Goal: Task Accomplishment & Management: Complete application form

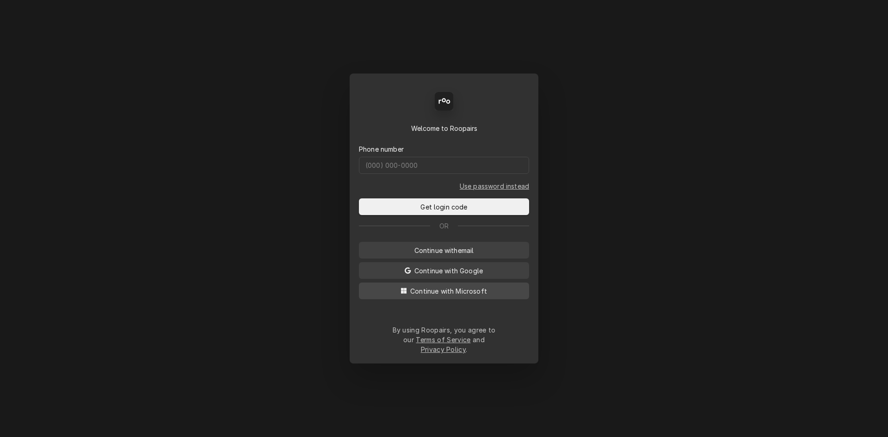
click at [459, 295] on span "Continue with Microsoft" at bounding box center [448, 291] width 80 height 10
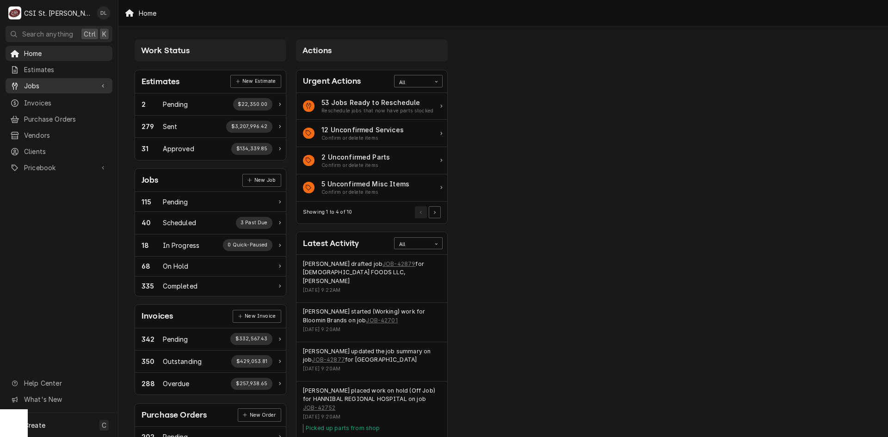
click at [51, 81] on span "Jobs" at bounding box center [59, 86] width 70 height 10
click at [31, 97] on span "Jobs" at bounding box center [66, 102] width 84 height 10
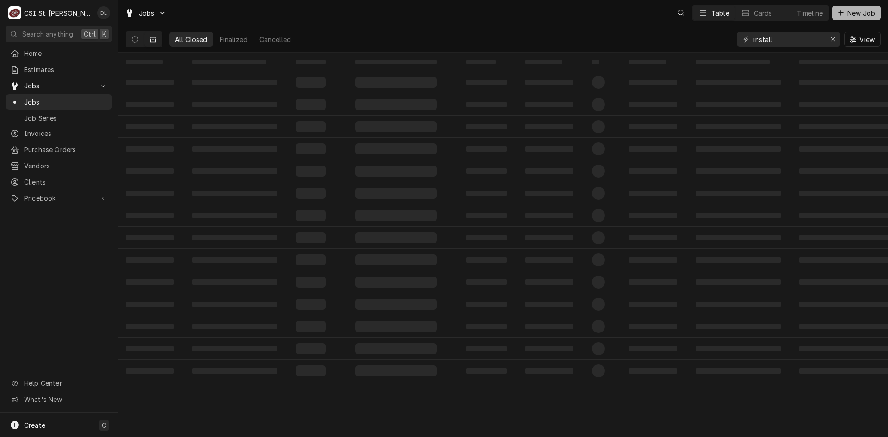
click at [840, 16] on div "Dynamic Content Wrapper" at bounding box center [840, 12] width 9 height 9
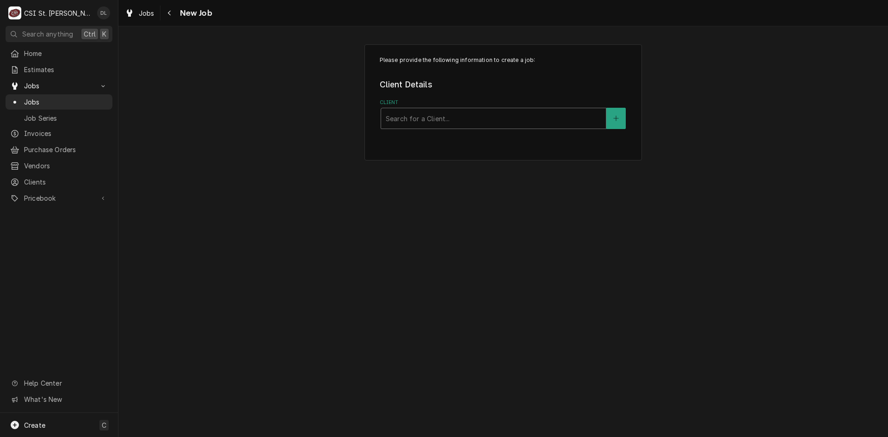
click at [460, 112] on div "Client" at bounding box center [493, 118] width 215 height 17
type input "CSI"
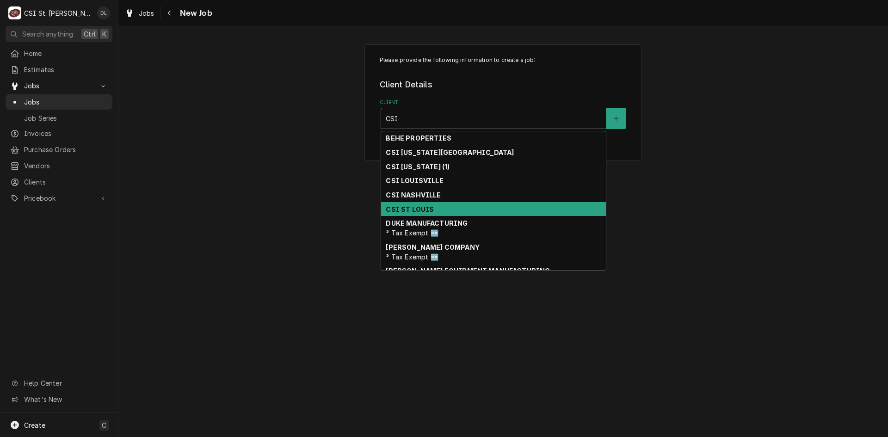
click at [422, 212] on strong "CSI ST LOUIS" at bounding box center [410, 209] width 48 height 8
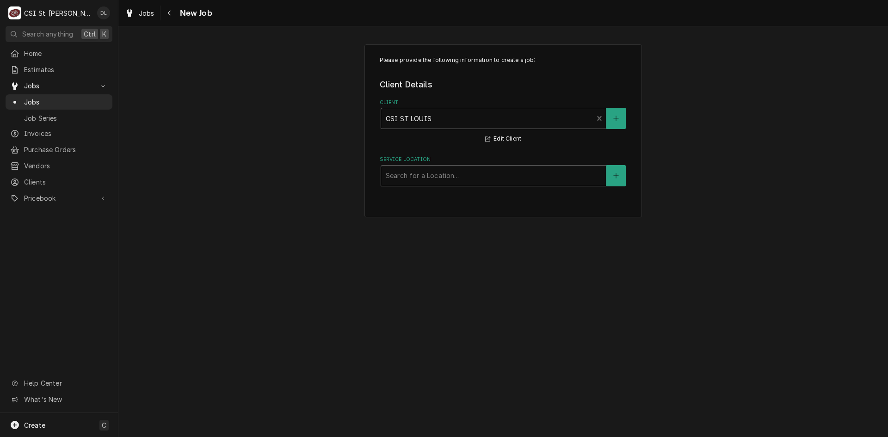
click at [494, 175] on div "Service Location" at bounding box center [493, 175] width 215 height 17
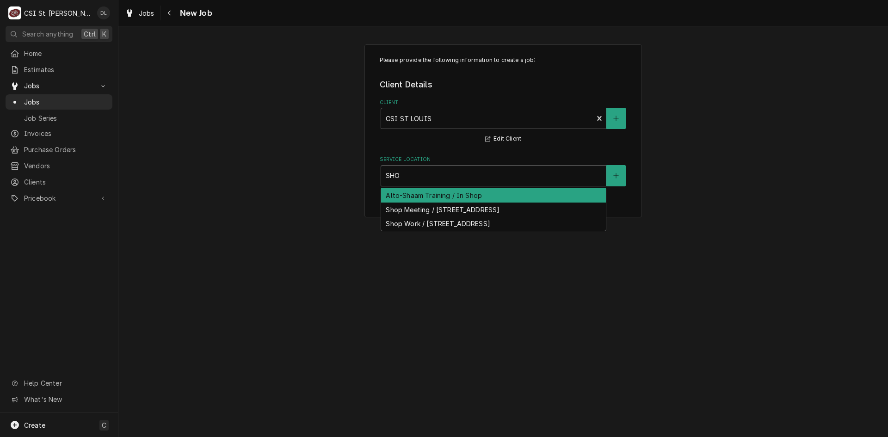
type input "SHOP"
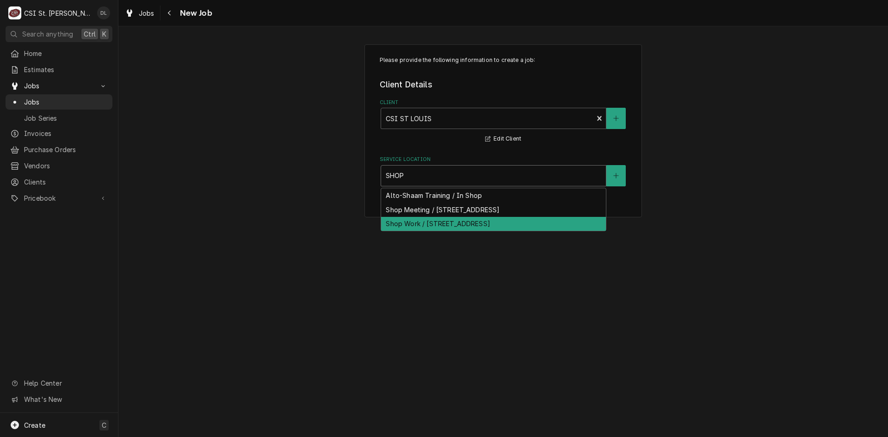
click at [502, 220] on div "Shop Work / [STREET_ADDRESS]" at bounding box center [493, 224] width 225 height 14
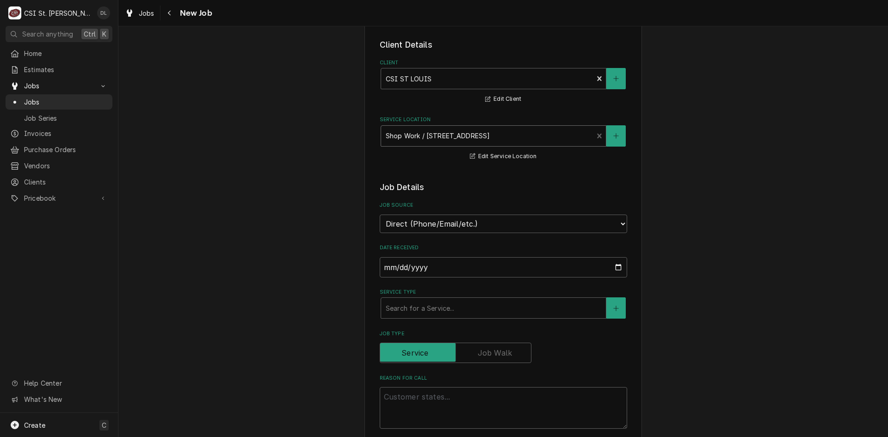
scroll to position [92, 0]
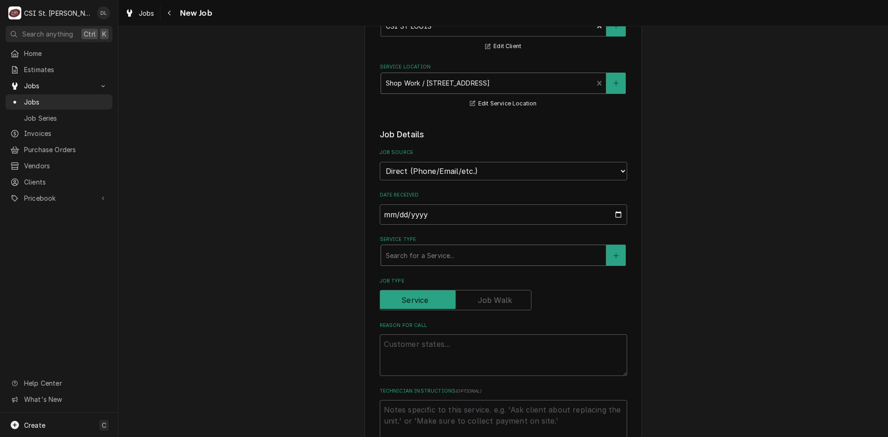
click at [481, 255] on div "Service Type" at bounding box center [493, 255] width 215 height 17
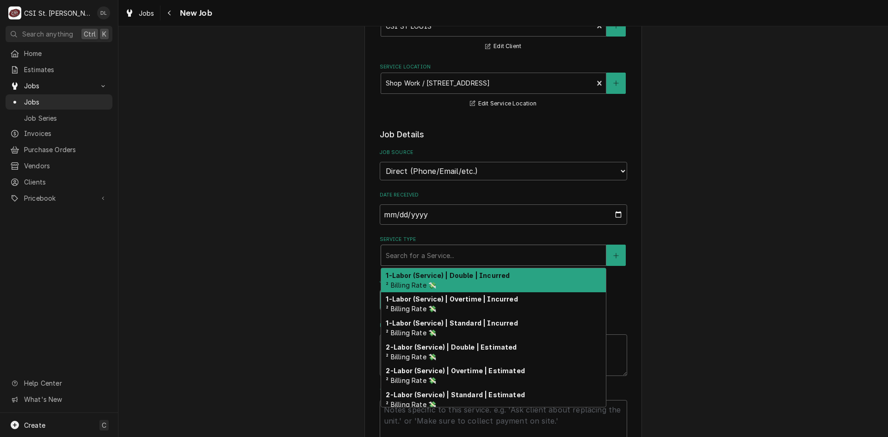
type textarea "x"
type input "S"
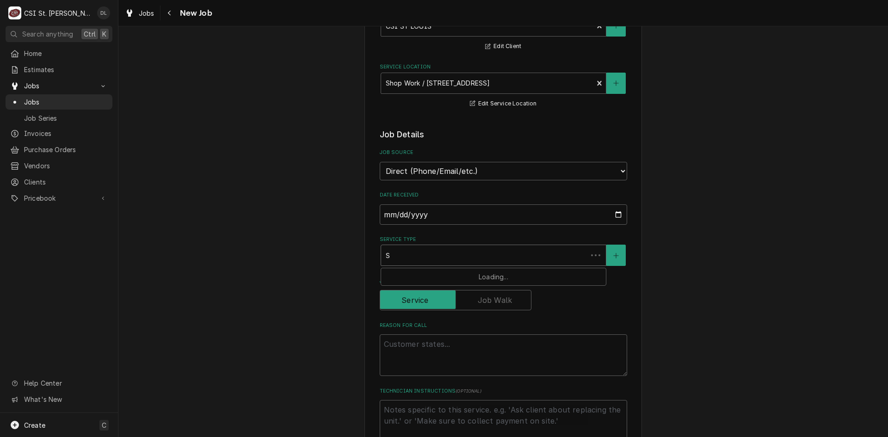
type textarea "x"
type input "SE"
type textarea "x"
type input "SER"
type textarea "x"
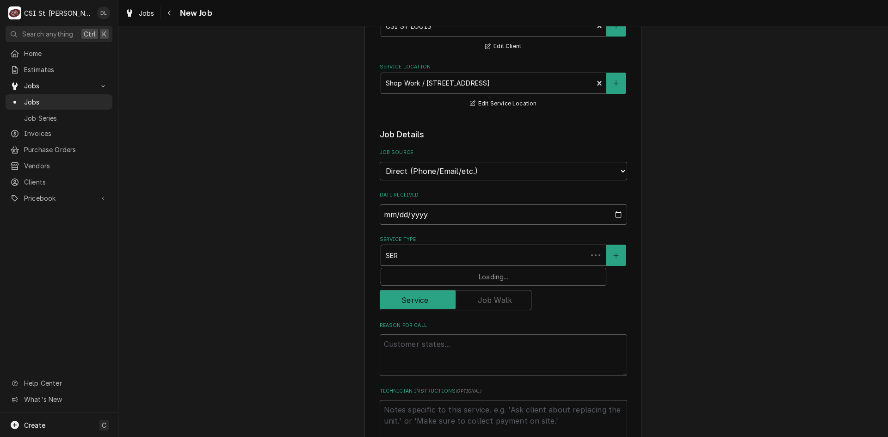
type input "SERV"
type textarea "x"
type input "SERVI"
type textarea "x"
type input "SERVIC"
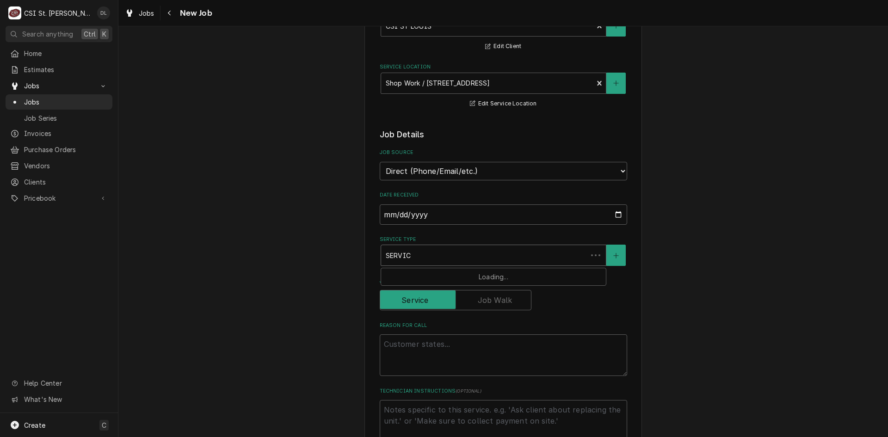
type textarea "x"
type input "SERVICE"
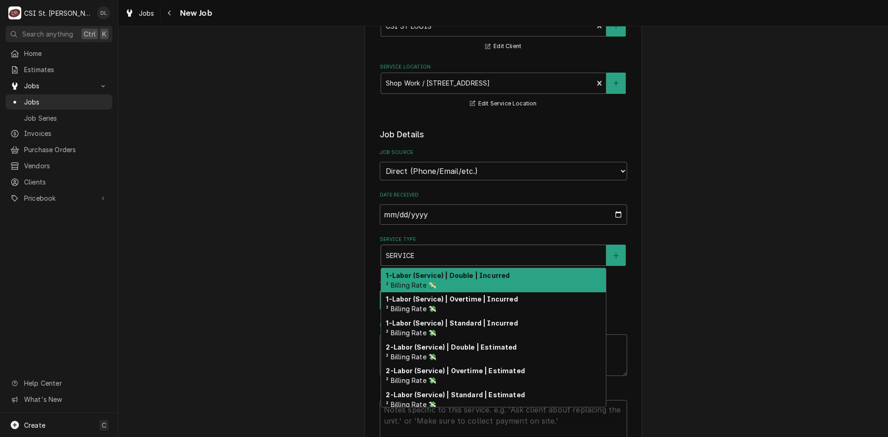
type textarea "x"
type input "SERVICE"
type textarea "x"
type input "SERVICE C"
type textarea "x"
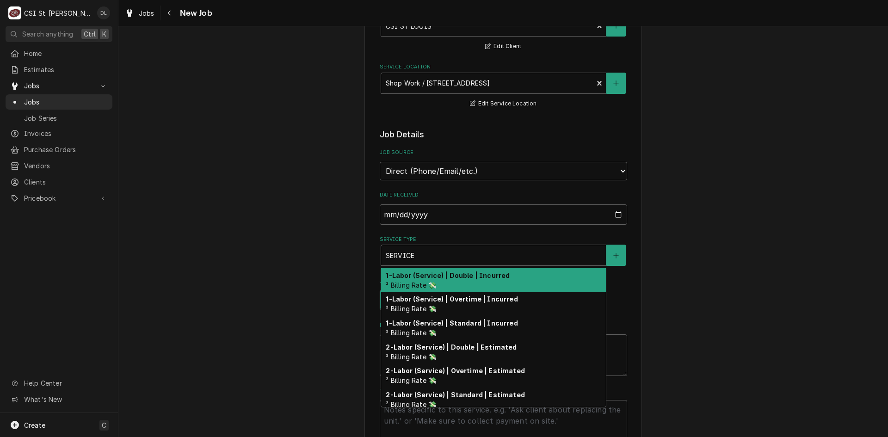
type input "SERVICE CA"
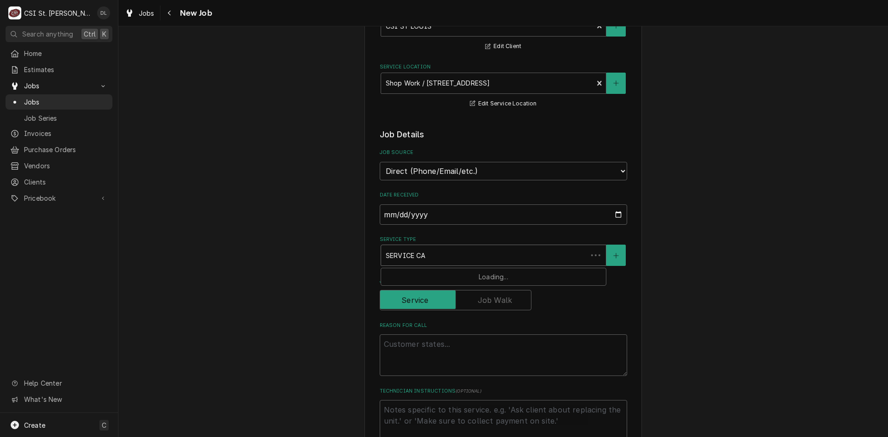
type textarea "x"
type input "SERVICE CAL"
type textarea "x"
type input "SERVICE CALL"
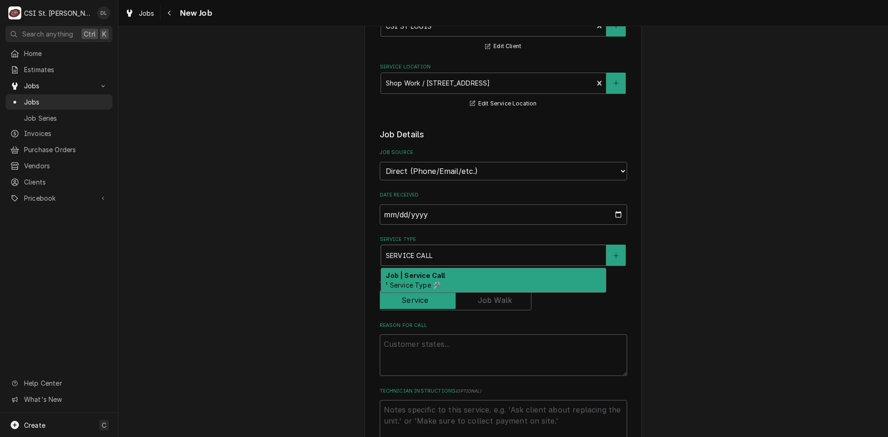
click at [465, 272] on div "Job | Service Call ¹ Service Type 🛠️" at bounding box center [493, 280] width 225 height 24
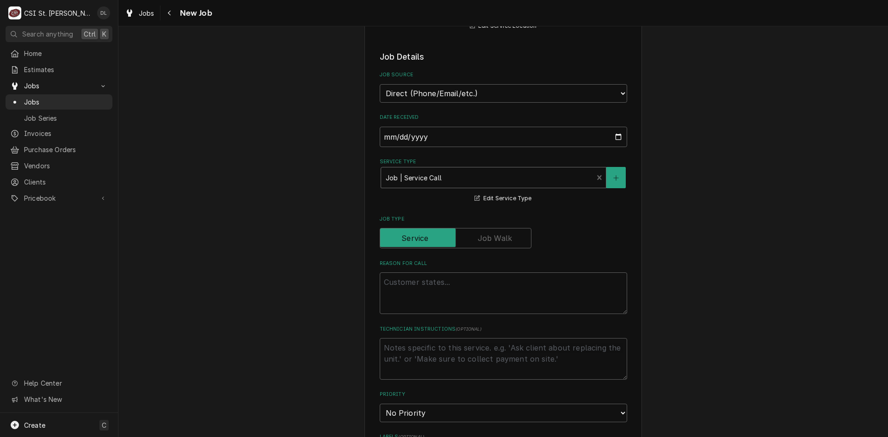
scroll to position [185, 0]
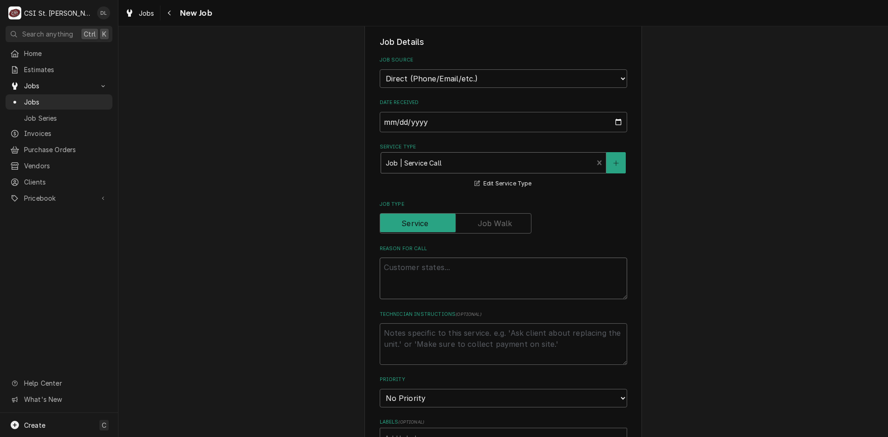
click at [422, 268] on textarea "Reason For Call" at bounding box center [503, 279] width 247 height 42
type textarea "x"
type textarea "c"
type textarea "x"
type textarea "cE"
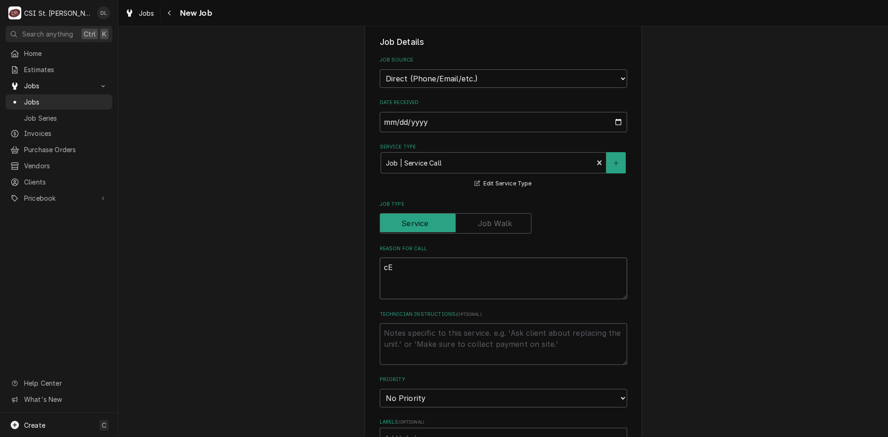
type textarea "x"
type textarea "c"
type textarea "x"
type textarea "c"
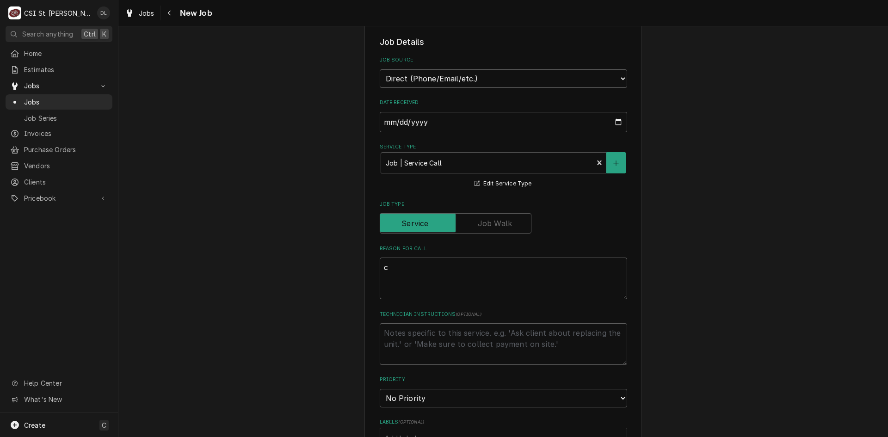
type textarea "x"
type textarea "cL"
type textarea "x"
type textarea "cLE"
type textarea "x"
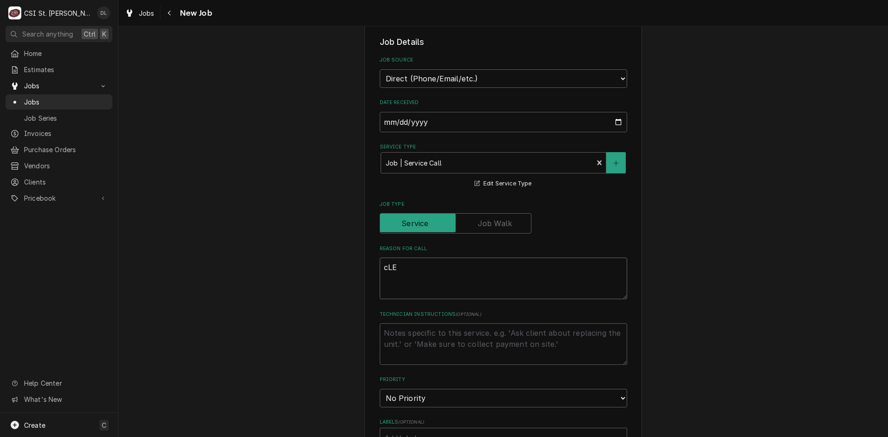
type textarea "cLEA"
type textarea "x"
type textarea "cLEAN"
type textarea "x"
type textarea "cLEA"
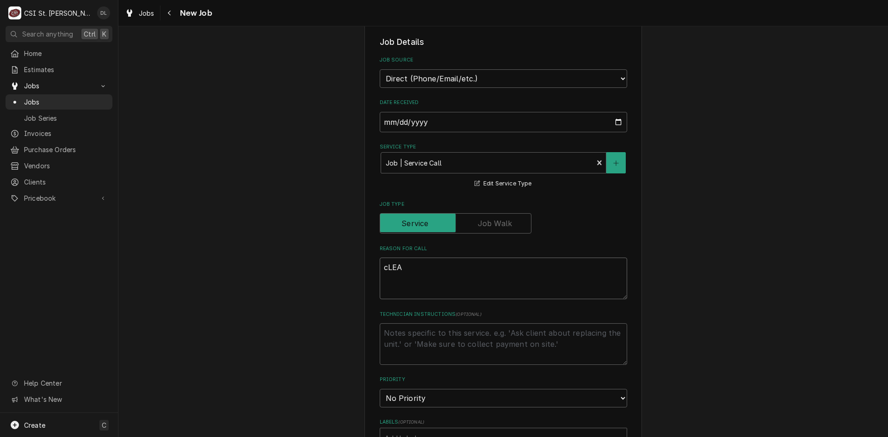
type textarea "x"
type textarea "cLE"
type textarea "x"
type textarea "cL"
type textarea "x"
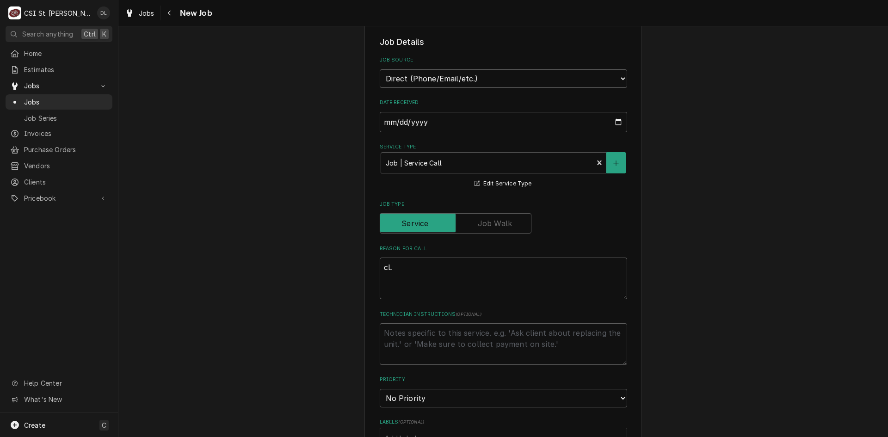
type textarea "c"
type textarea "x"
type textarea "C"
type textarea "x"
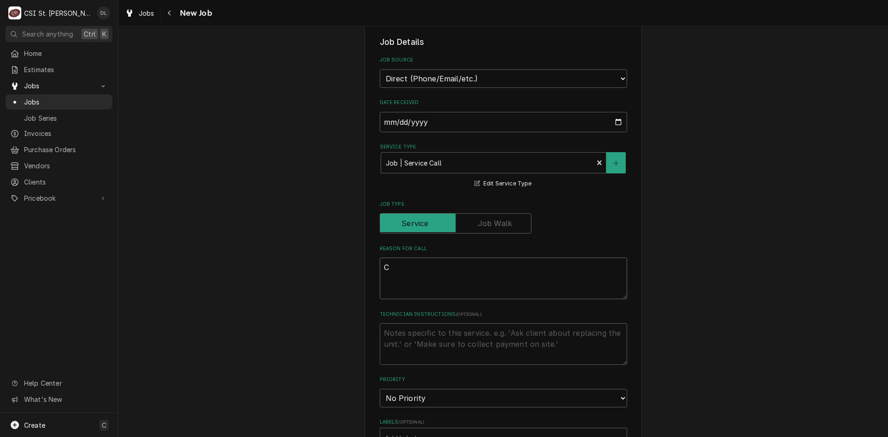
type textarea "Cl"
type textarea "x"
type textarea "Cle"
type textarea "x"
type textarea "Clean"
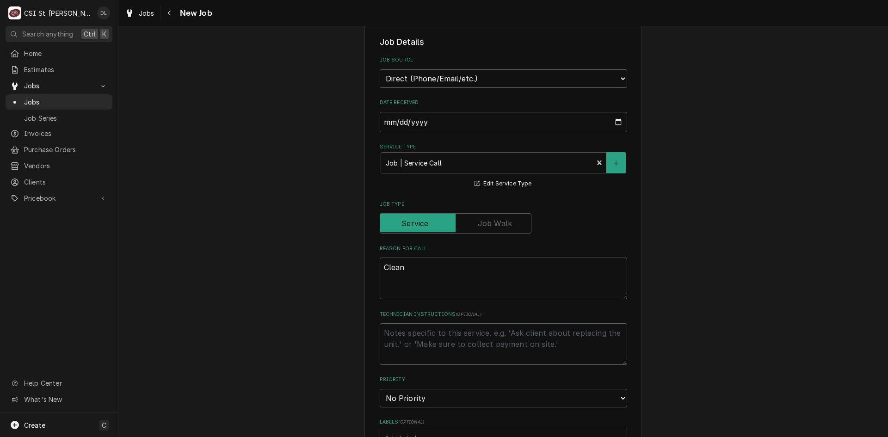
type textarea "x"
type textarea "Clean"
type textarea "x"
type textarea "Clean an"
type textarea "x"
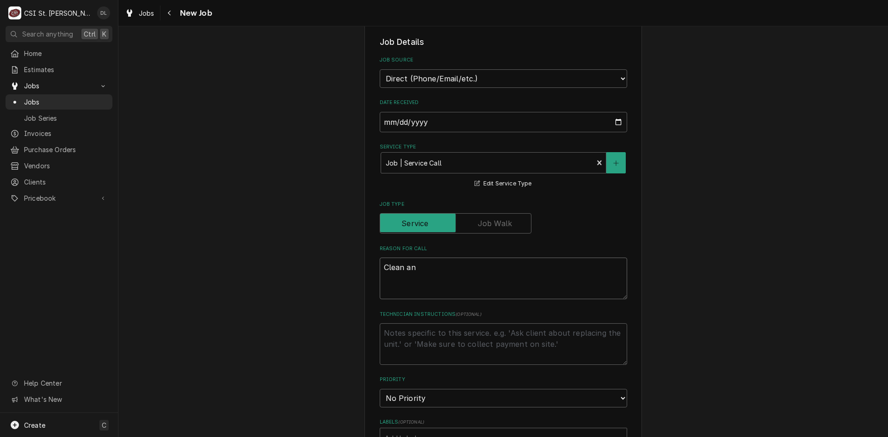
type textarea "Clean and"
type textarea "x"
type textarea "Clean and"
type textarea "x"
type textarea "Clean and s"
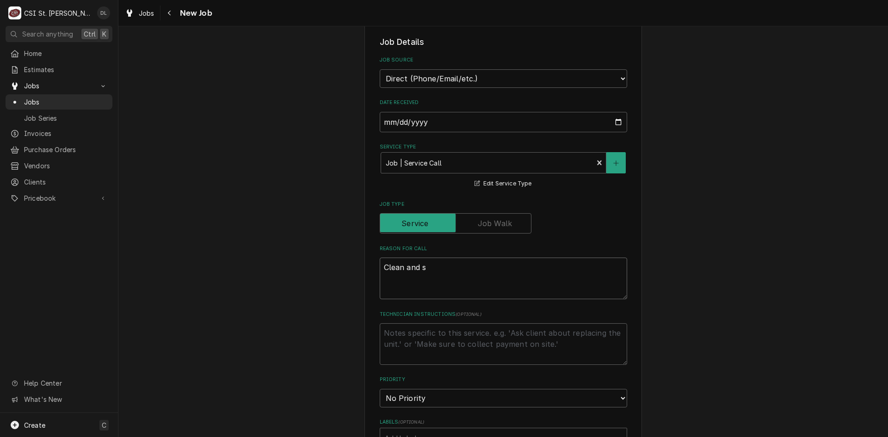
type textarea "x"
type textarea "Clean and sa"
type textarea "x"
type textarea "Clean and san"
type textarea "x"
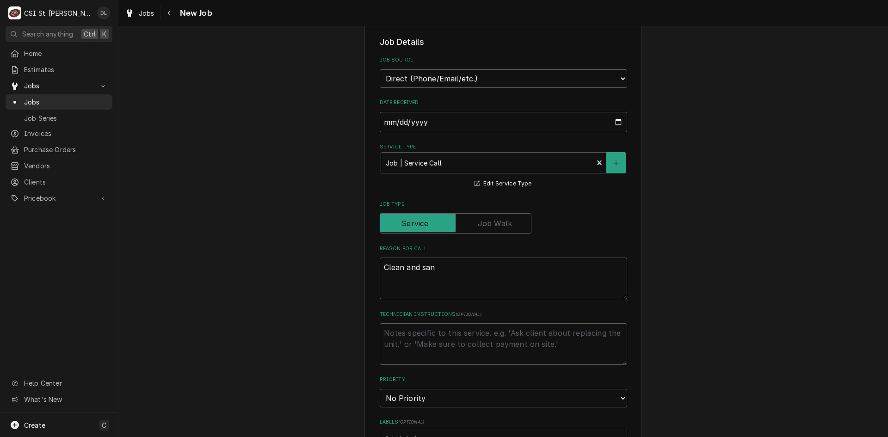
type textarea "Clean and sant"
type textarea "x"
type textarea "Clean and santi"
type textarea "x"
type textarea "Clean and santiz"
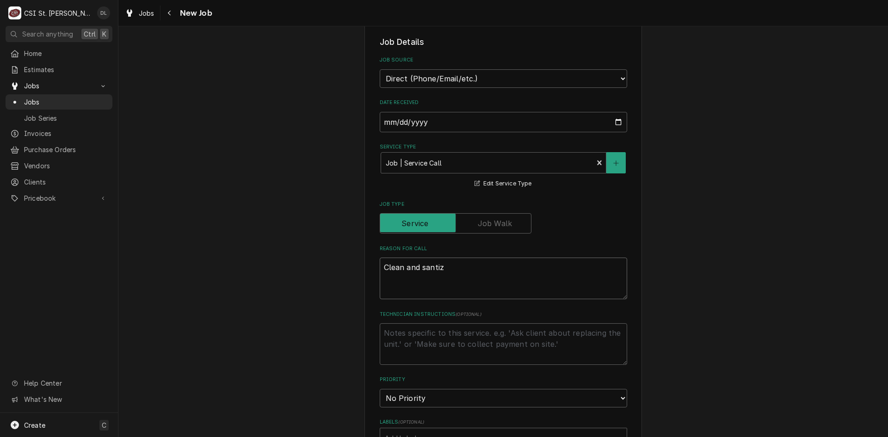
type textarea "x"
type textarea "Clean and santize"
type textarea "x"
type textarea "Clean and santize"
type textarea "x"
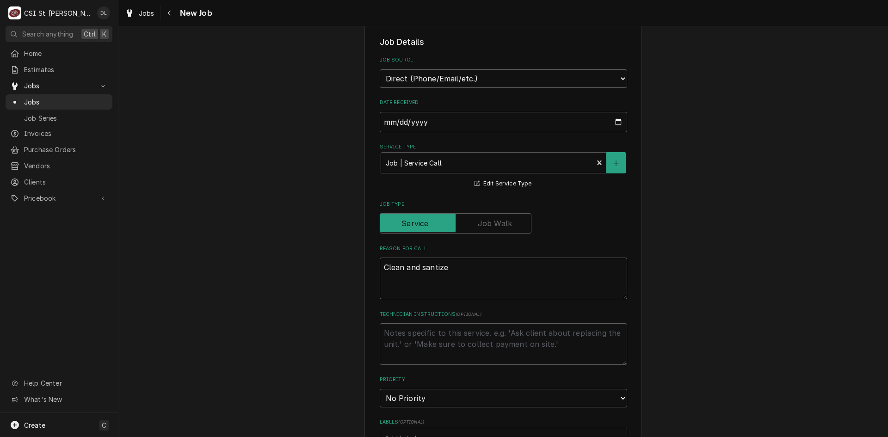
type textarea "Clean and santize i"
type textarea "x"
type textarea "Clean and santize ic"
type textarea "x"
type textarea "Clean and santize ice"
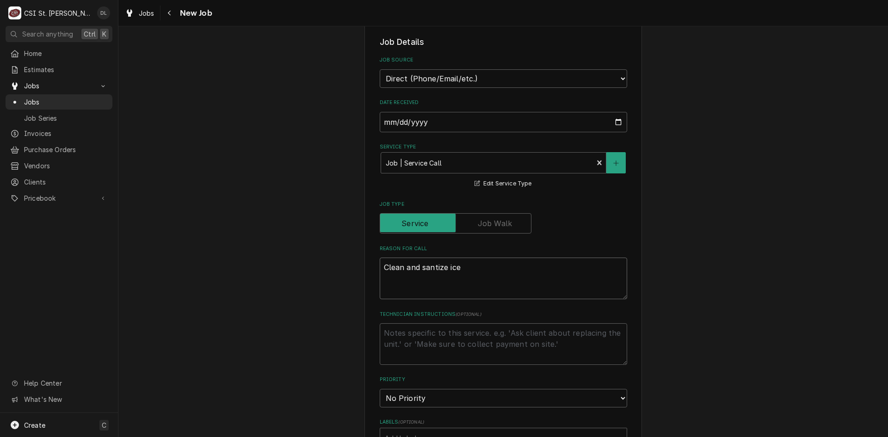
type textarea "x"
type textarea "Clean and santize ice"
type textarea "x"
type textarea "Clean and santize ice m"
type textarea "x"
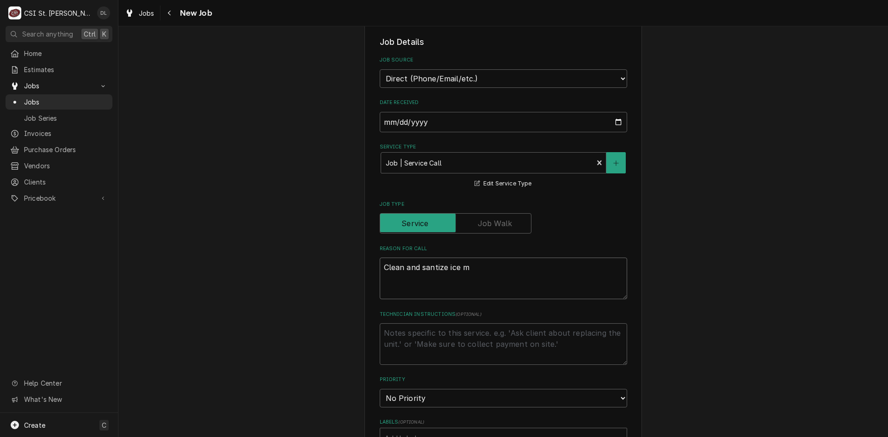
type textarea "Clean and santize ice ma"
type textarea "x"
type textarea "Clean and santize ice mac"
type textarea "x"
type textarea "Clean and santize ice mach"
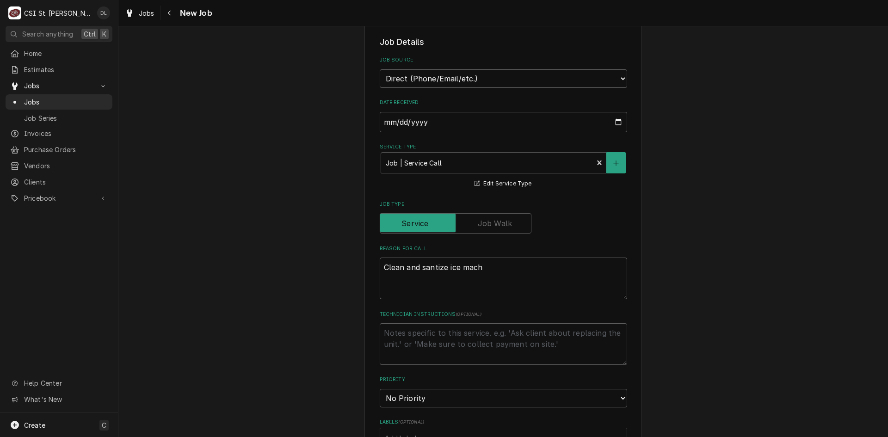
type textarea "x"
type textarea "Clean and santize ice machi"
type textarea "x"
type textarea "Clean and santize ice machin"
type textarea "x"
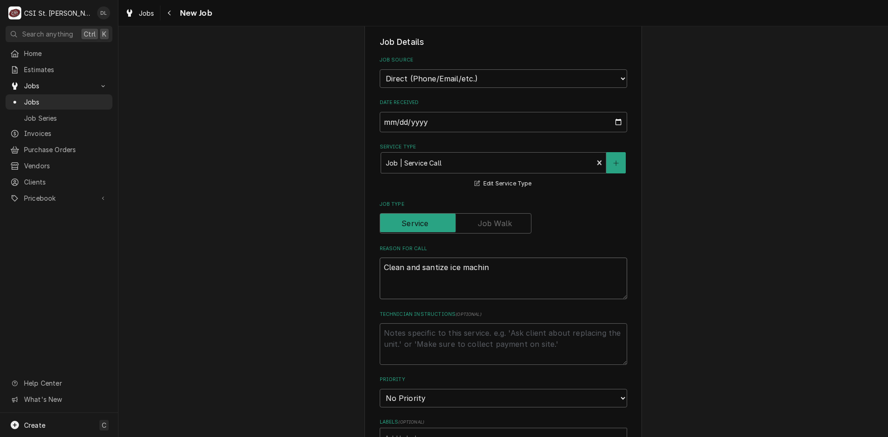
type textarea "Clean and santize ice machine"
type textarea "x"
type textarea "Clean and santize ice machine a"
type textarea "x"
type textarea "Clean and santize ice machine an"
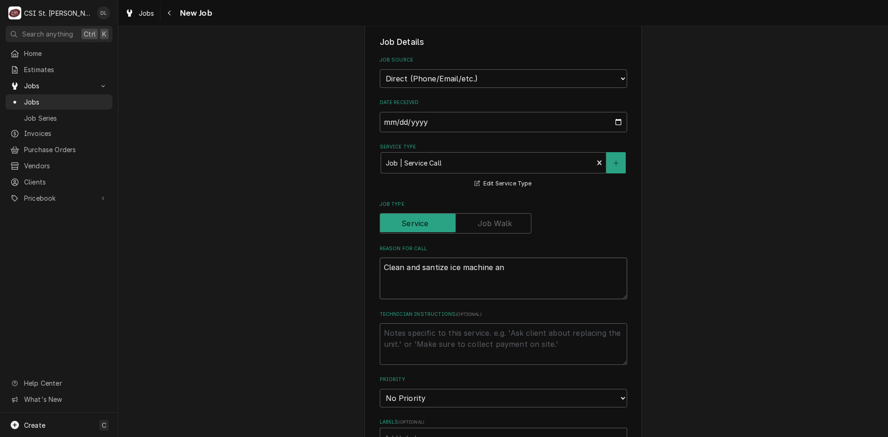
type textarea "x"
type textarea "Clean and santize ice machine and"
type textarea "x"
type textarea "Clean and santize ice machine and"
type textarea "x"
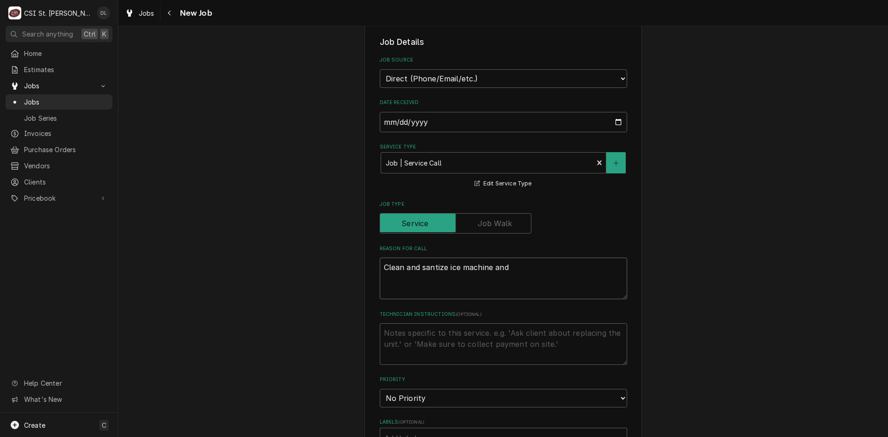
type textarea "Clean and santize ice machine and i"
type textarea "x"
type textarea "Clean and santize ice machine and ic"
type textarea "x"
type textarea "Clean and santize ice machine and ice"
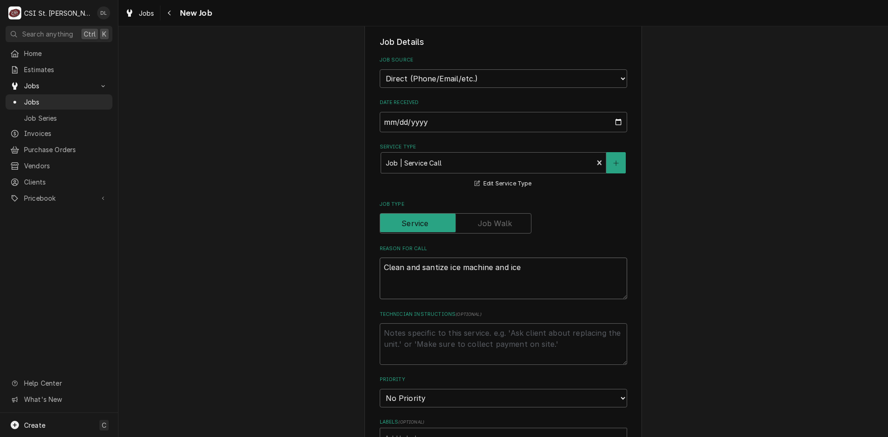
type textarea "x"
type textarea "Clean and santize ice machine and ice"
type textarea "x"
type textarea "Clean and santize ice machine and ice b"
type textarea "x"
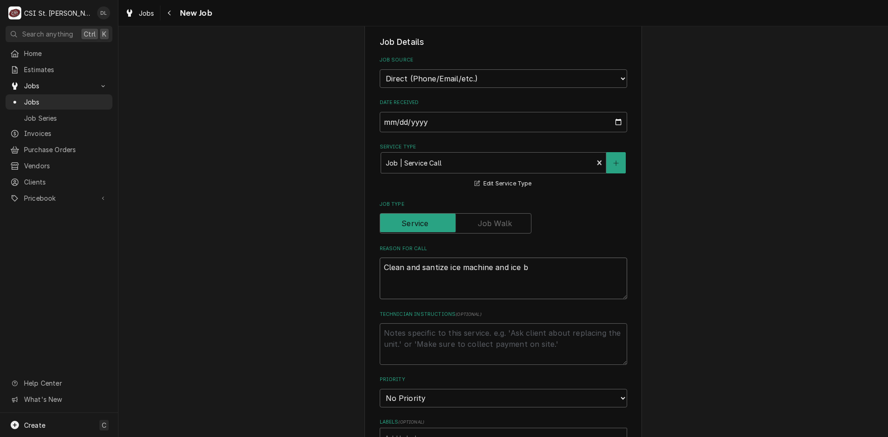
type textarea "Clean and santize ice machine and ice bi"
type textarea "x"
type textarea "Clean and santize ice machine and ice bin"
type textarea "x"
type textarea "Clean and santize ice machine and ice bin."
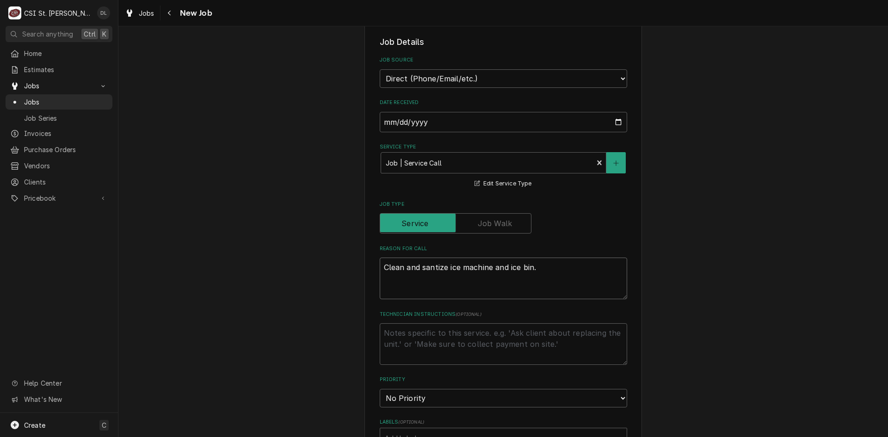
type textarea "x"
type textarea "Clean and sanitize ice machine and ice bin."
type textarea "x"
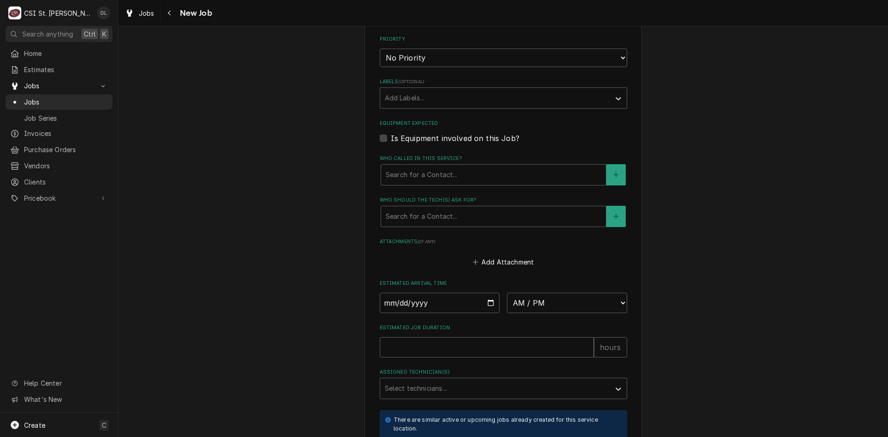
scroll to position [555, 0]
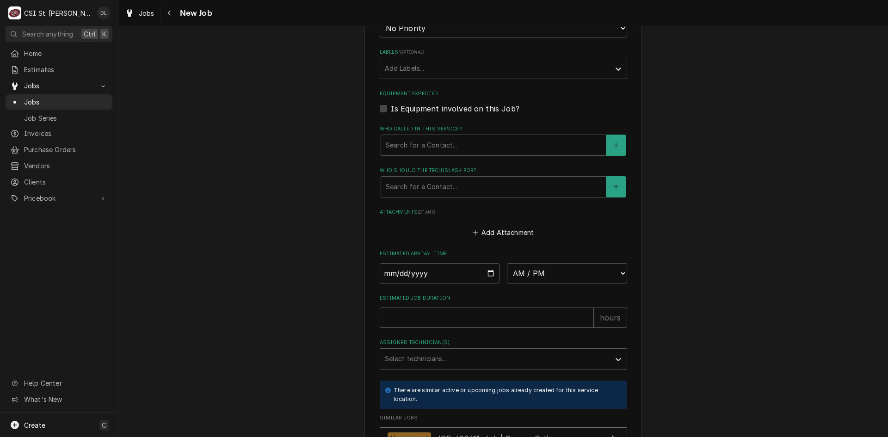
type textarea "Clean and sanitize ice machine and ice bin."
click at [487, 270] on input "Date" at bounding box center [440, 273] width 120 height 20
type textarea "x"
type input "[DATE]"
type textarea "x"
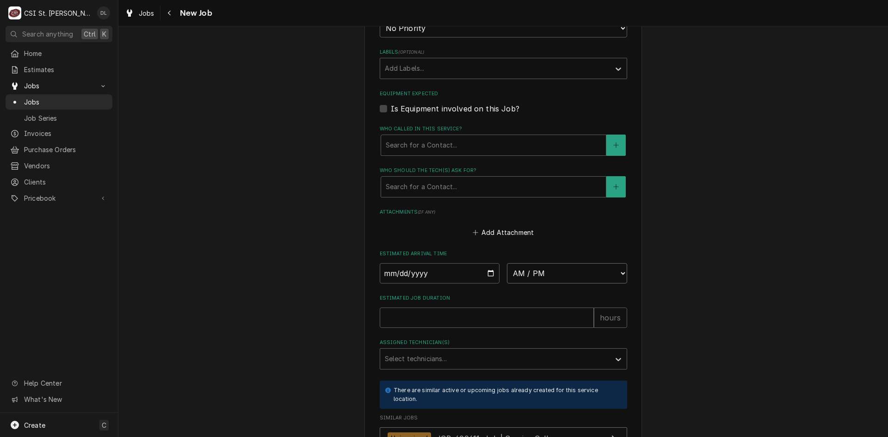
click at [607, 277] on select "AM / PM 6:00 AM 6:15 AM 6:30 AM 6:45 AM 7:00 AM 7:15 AM 7:30 AM 7:45 AM 8:00 AM…" at bounding box center [567, 273] width 120 height 20
select select "10:00:00"
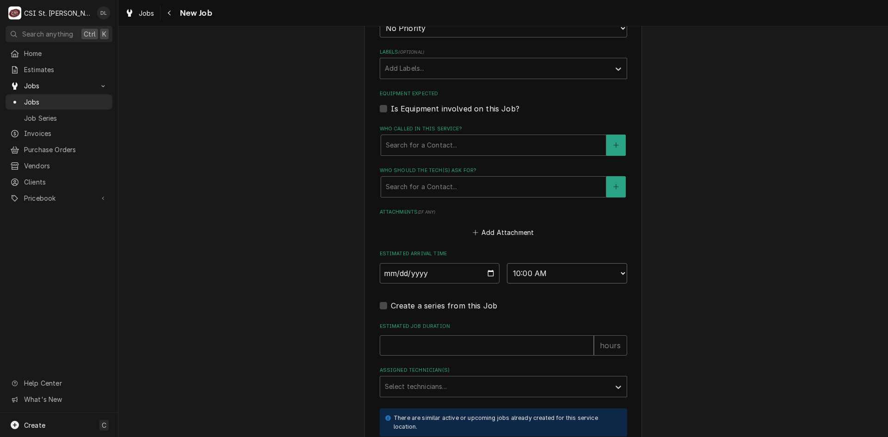
type textarea "x"
click at [614, 274] on select "AM / PM 6:00 AM 6:15 AM 6:30 AM 6:45 AM 7:00 AM 7:15 AM 7:30 AM 7:45 AM 8:00 AM…" at bounding box center [567, 273] width 120 height 20
select select "11:00:00"
click at [507, 263] on select "AM / PM 6:00 AM 6:15 AM 6:30 AM 6:45 AM 7:00 AM 7:15 AM 7:30 AM 7:45 AM 8:00 AM…" at bounding box center [567, 273] width 120 height 20
type textarea "x"
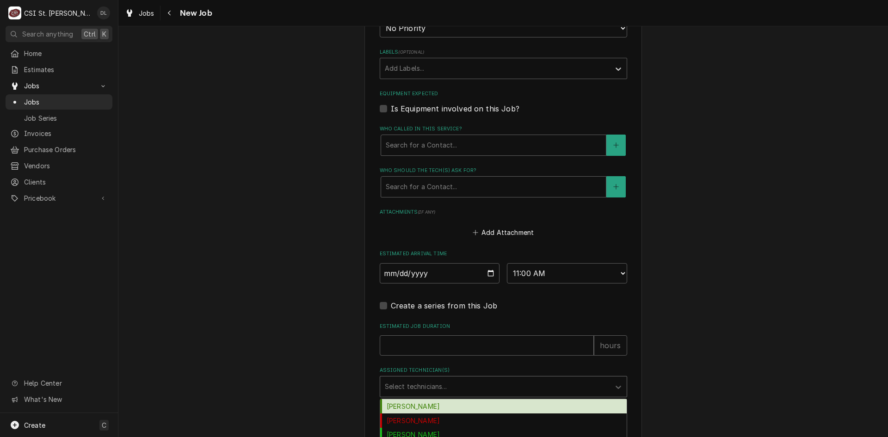
click at [453, 389] on div "Assigned Technician(s)" at bounding box center [495, 386] width 221 height 17
type input "t"
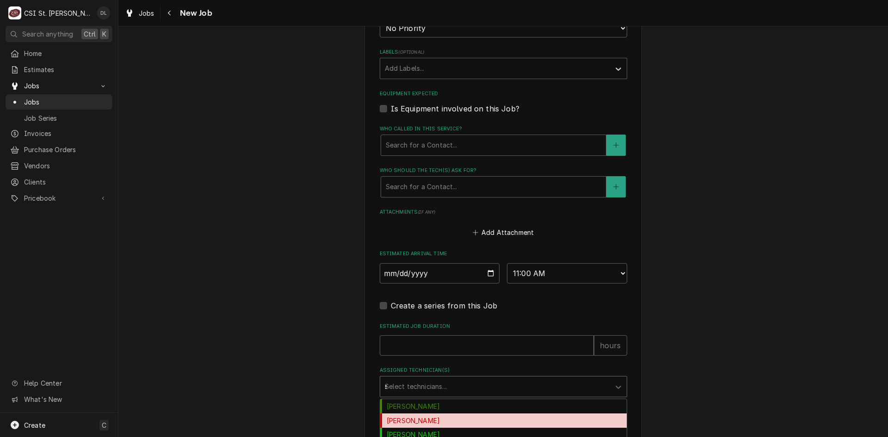
type input "ste"
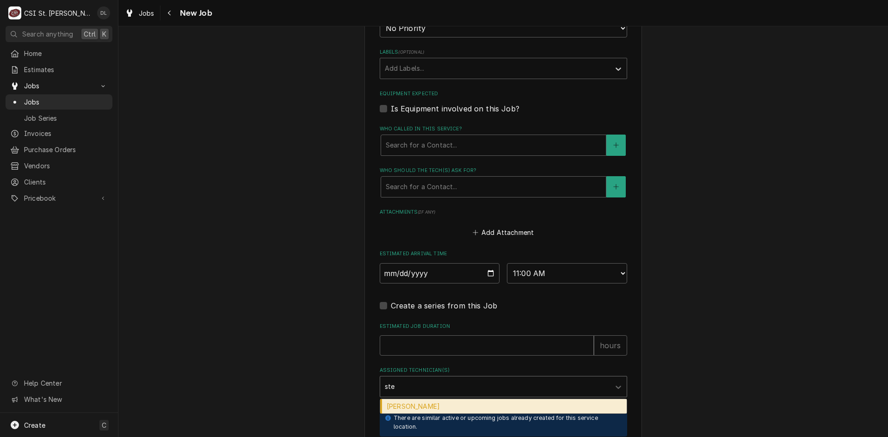
type textarea "x"
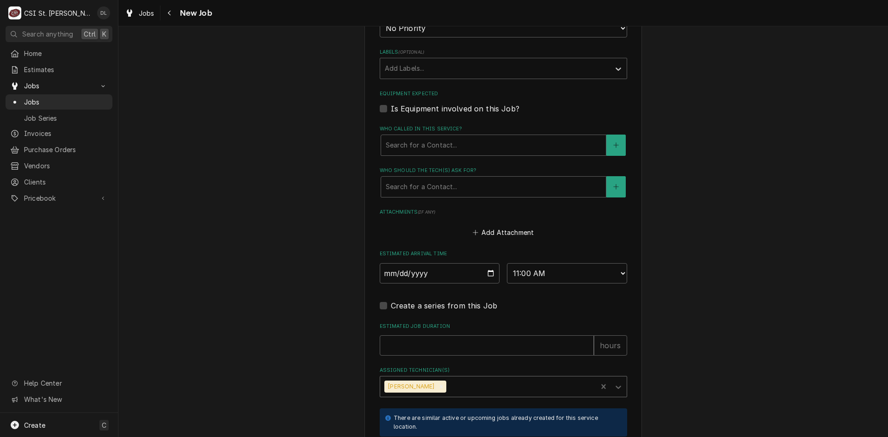
type input "t"
type textarea "x"
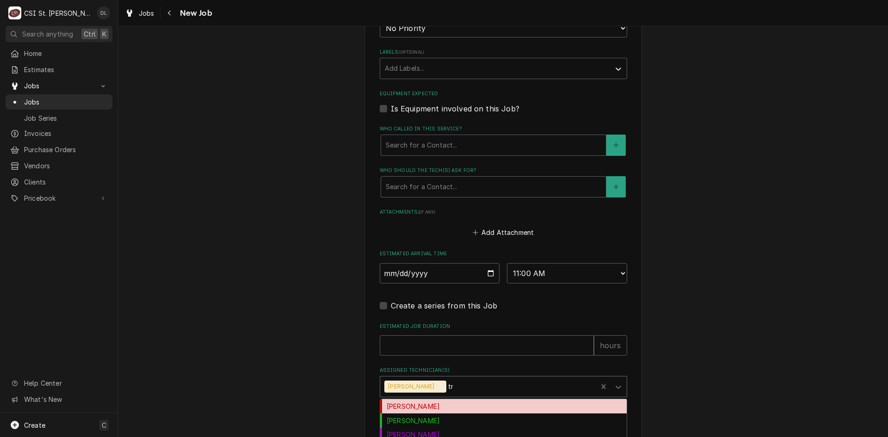
type input "tre"
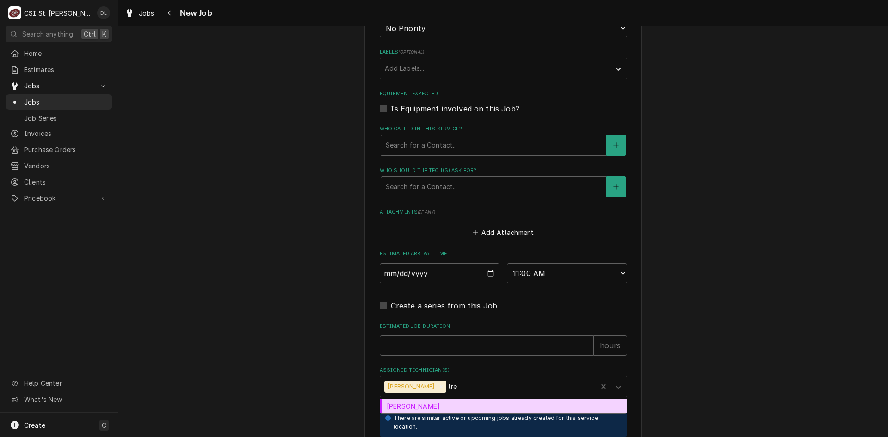
type textarea "x"
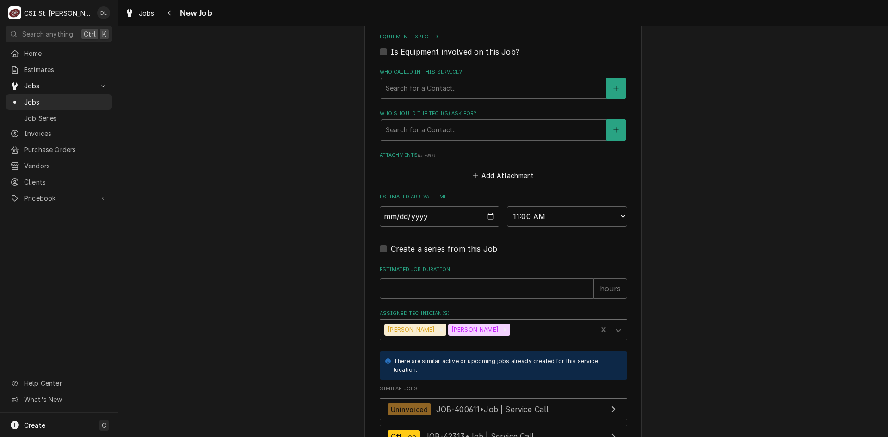
scroll to position [740, 0]
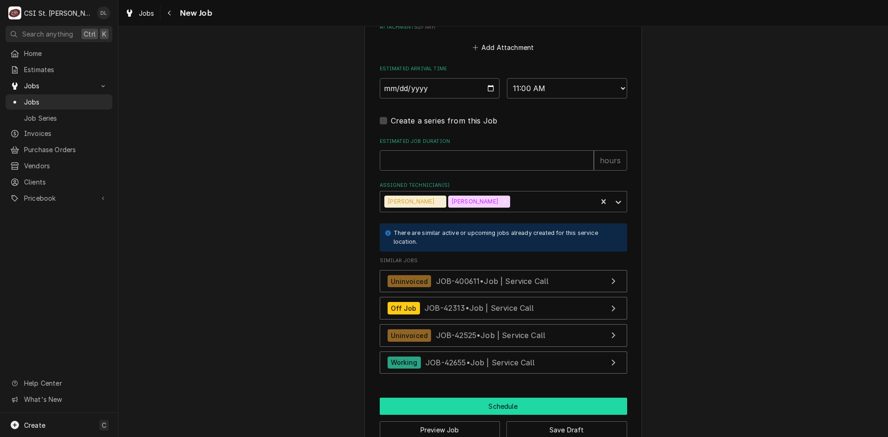
click at [497, 404] on button "Schedule" at bounding box center [503, 406] width 247 height 17
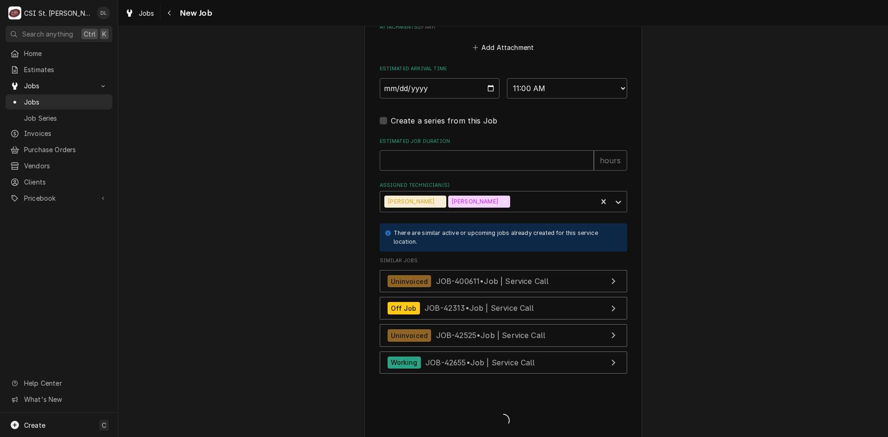
scroll to position [753, 0]
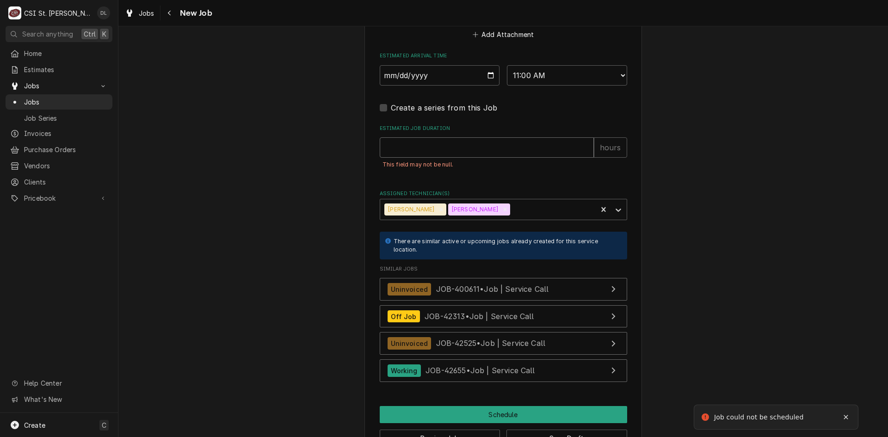
click at [483, 155] on input "Estimated Job Duration" at bounding box center [487, 147] width 214 height 20
type textarea "x"
type input "4"
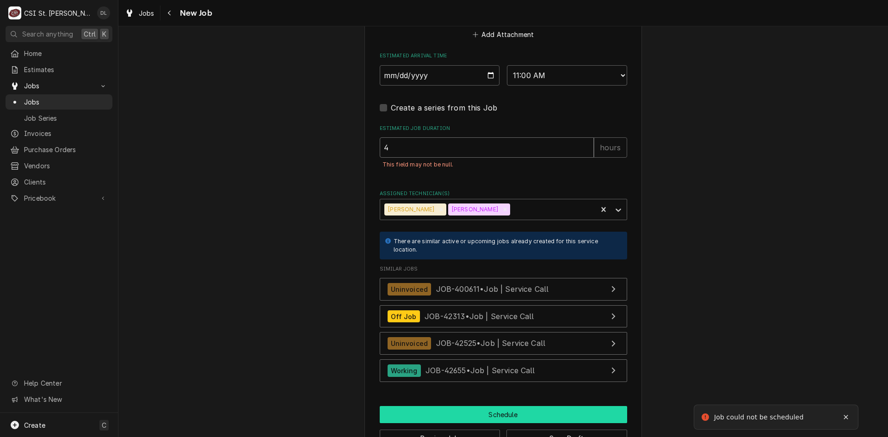
type textarea "x"
type input "4"
click at [502, 419] on button "Schedule" at bounding box center [503, 414] width 247 height 17
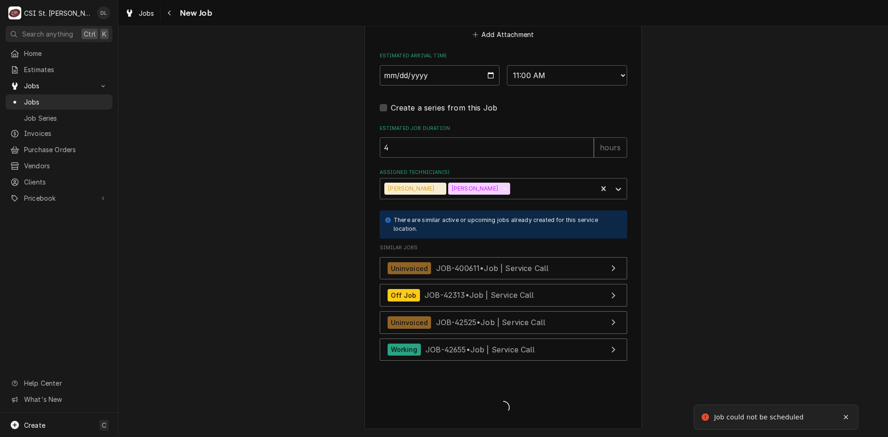
type textarea "x"
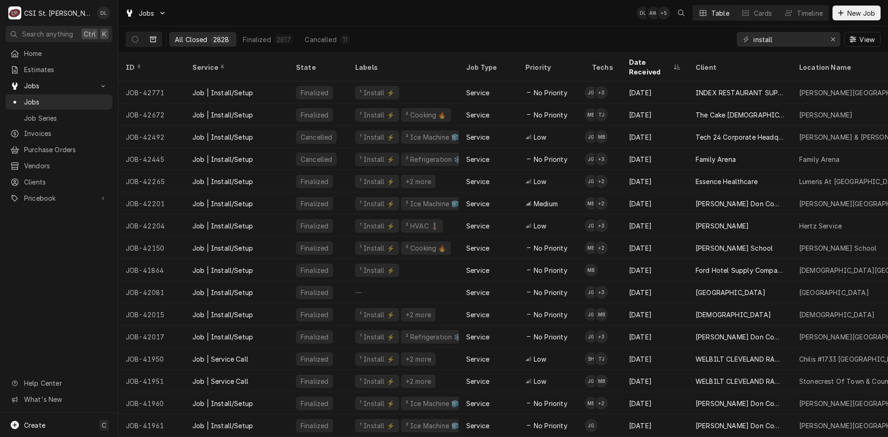
click at [74, 273] on div "Home Estimates Jobs Jobs Job Series Invoices Purchase Orders Vendors Clients Pr…" at bounding box center [59, 229] width 118 height 367
click at [71, 73] on div "Estimates" at bounding box center [58, 70] width 103 height 12
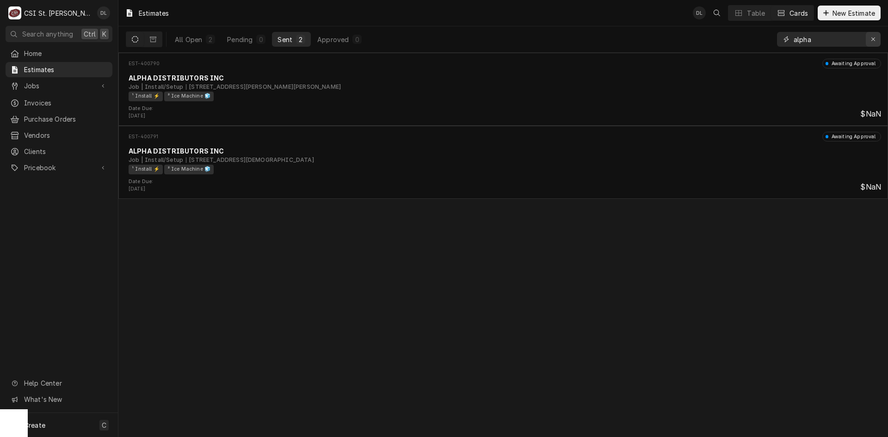
click at [871, 39] on icon "Erase input" at bounding box center [873, 39] width 5 height 6
click at [860, 39] on input "Dynamic Content Wrapper" at bounding box center [836, 39] width 87 height 15
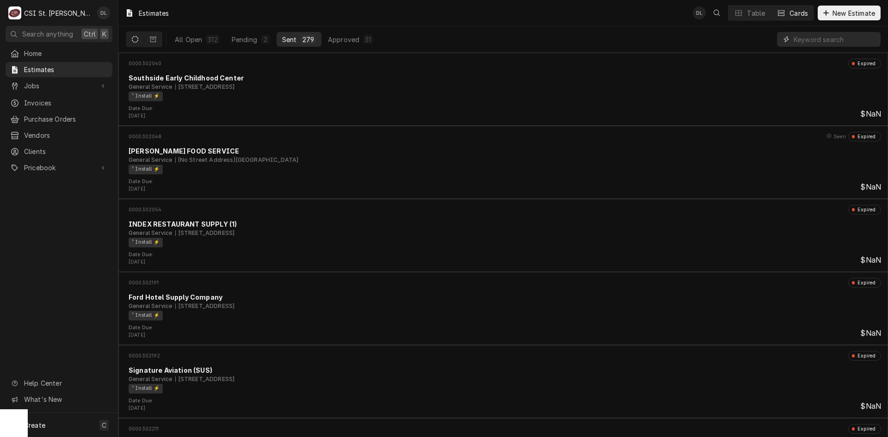
type input "l"
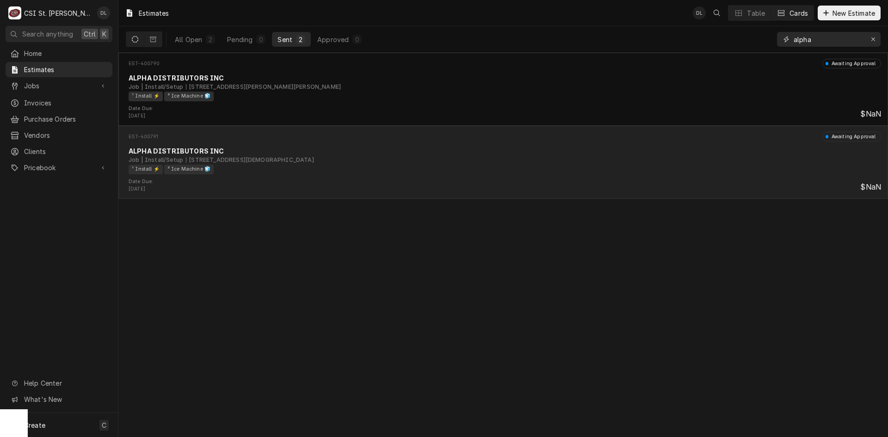
type input "alpha"
click at [340, 151] on div "ALPHA DISTRIBUTORS INC" at bounding box center [505, 151] width 752 height 10
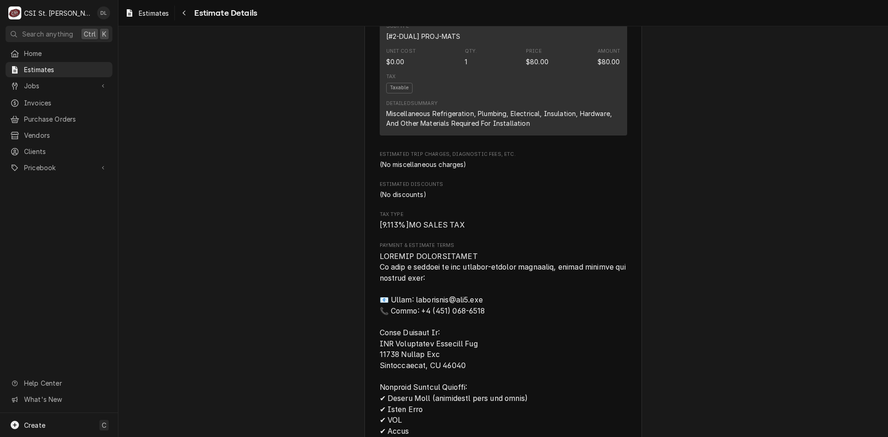
scroll to position [1202, 0]
